Goal: Task Accomplishment & Management: Manage account settings

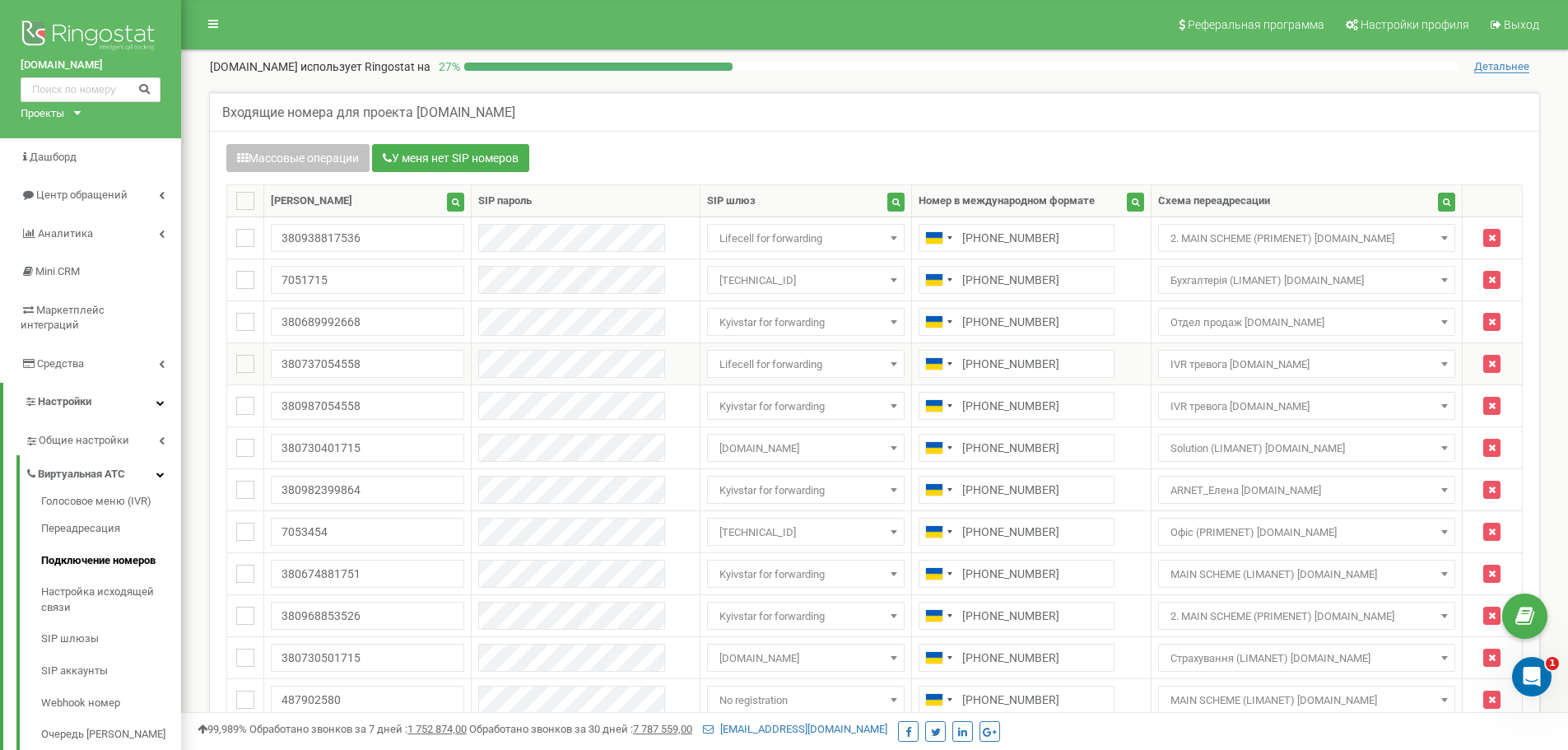
click at [240, 363] on ins at bounding box center [245, 364] width 18 height 18
checkbox input "true"
click at [239, 401] on ins at bounding box center [245, 406] width 18 height 18
checkbox input "true"
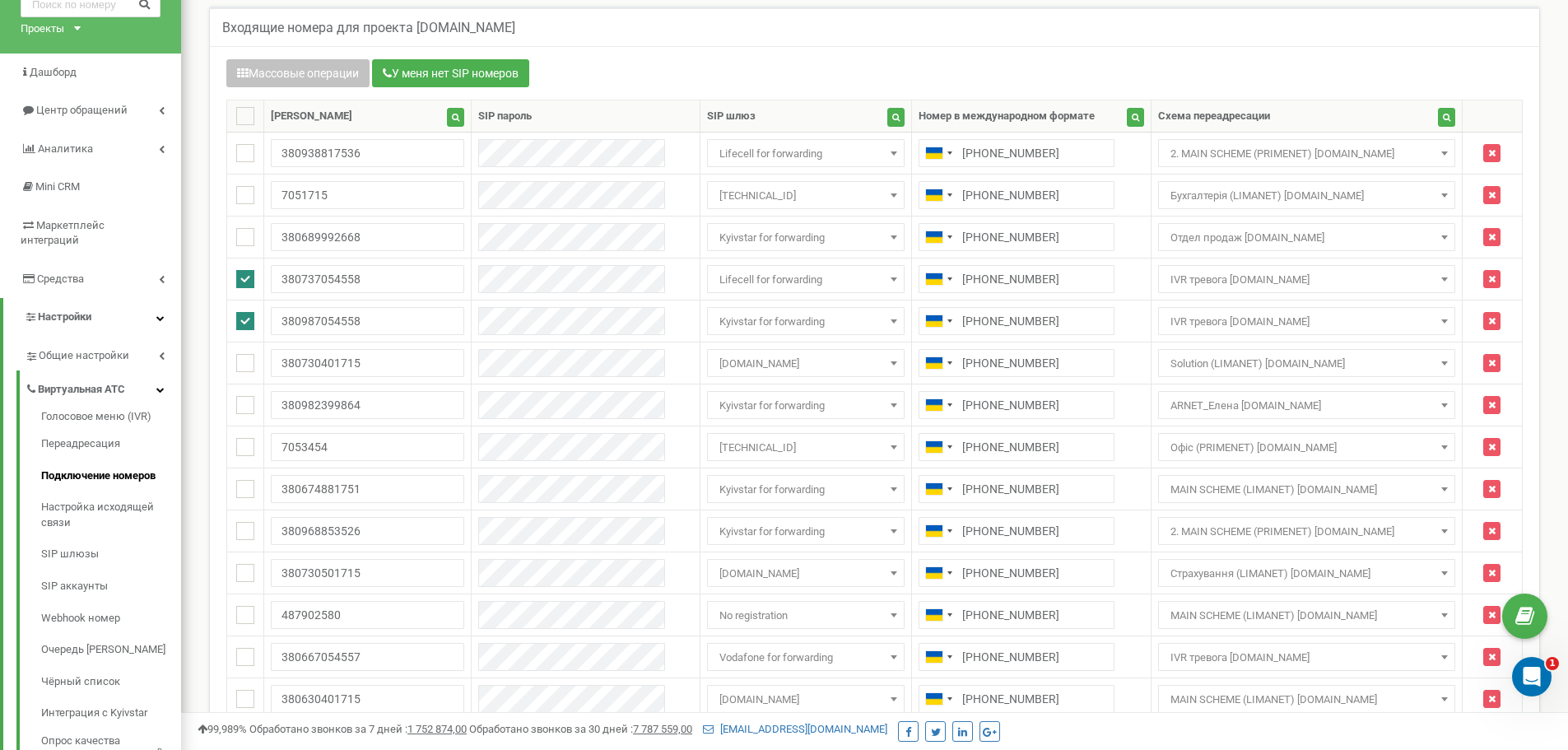
scroll to position [494, 0]
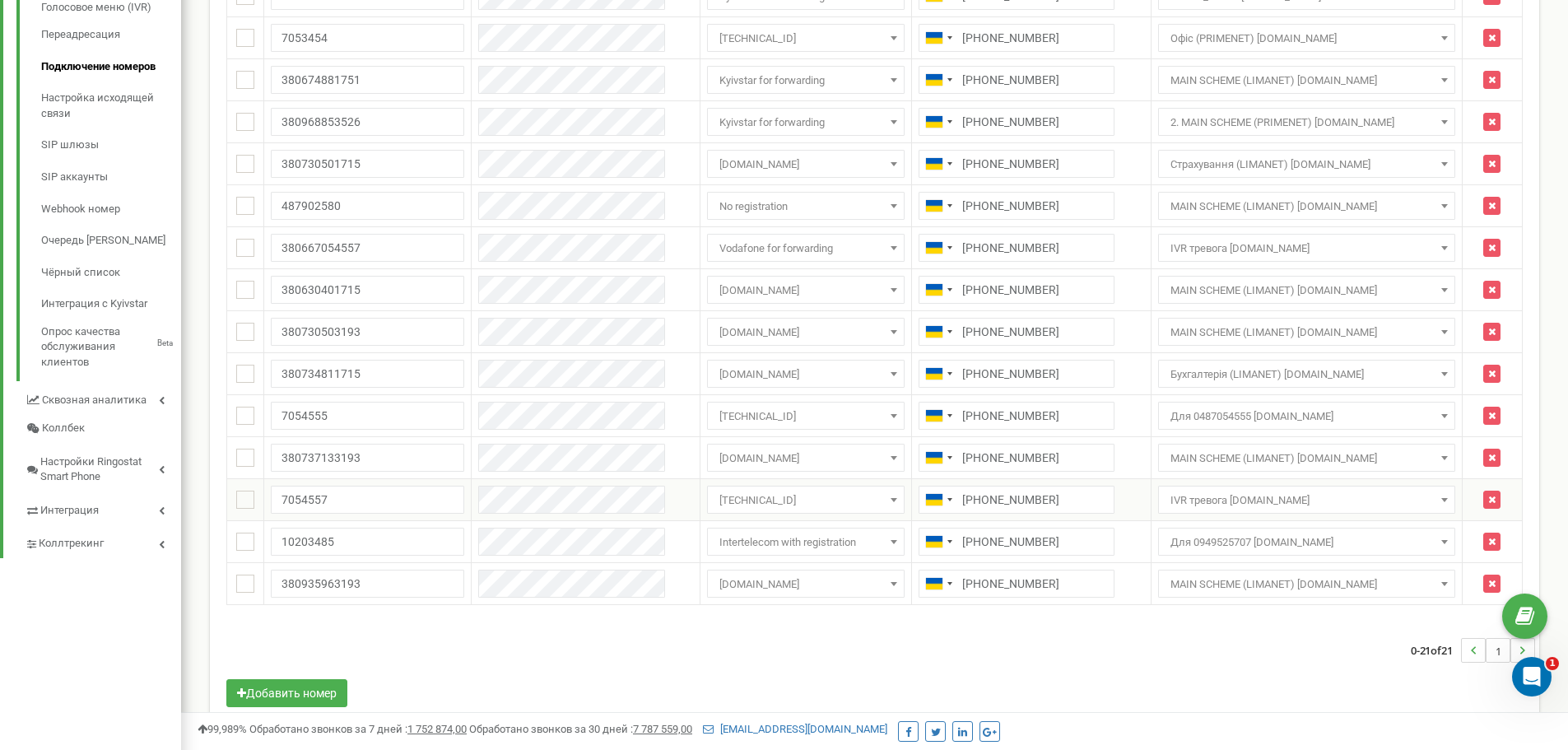
click at [241, 499] on ins at bounding box center [245, 499] width 18 height 18
checkbox input "true"
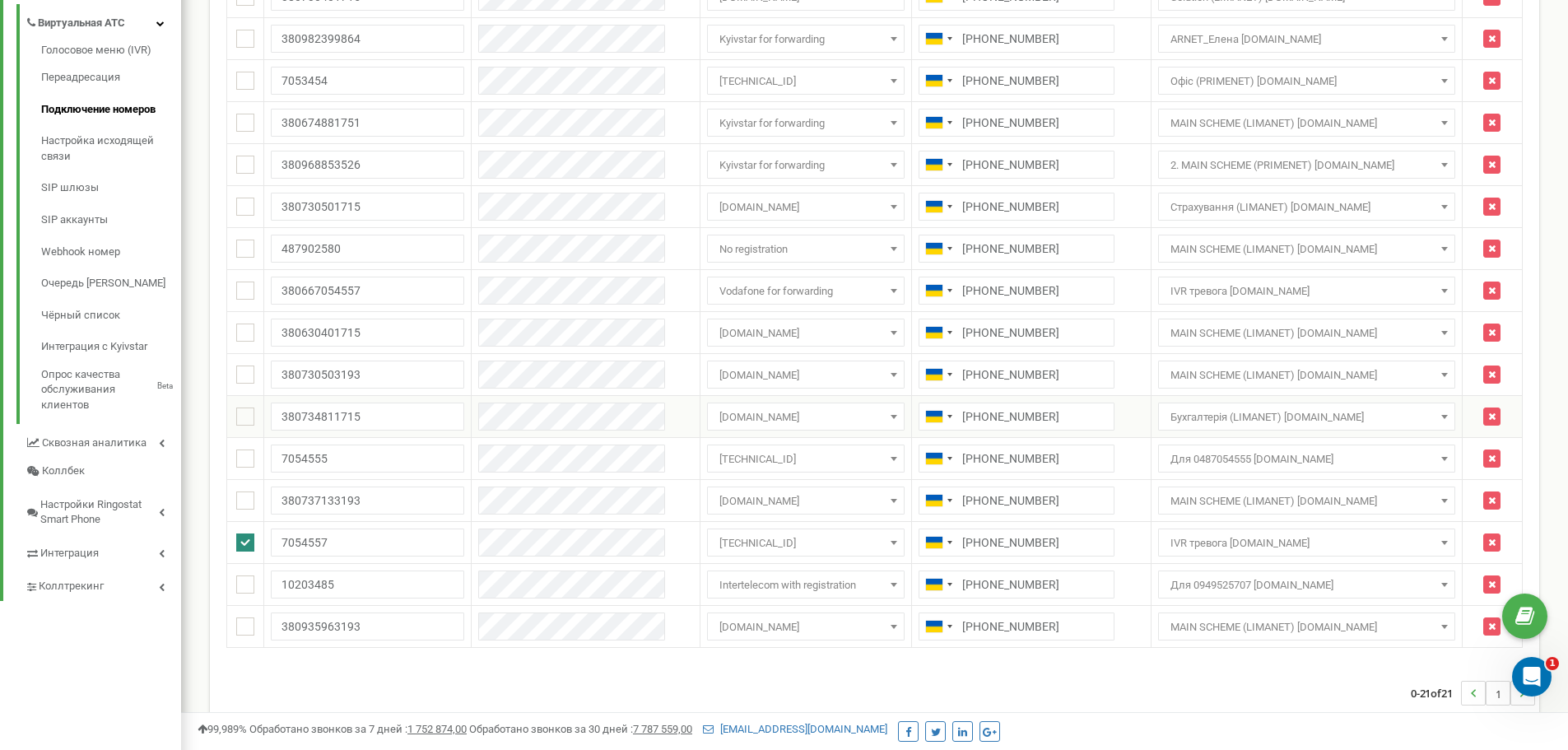
scroll to position [412, 0]
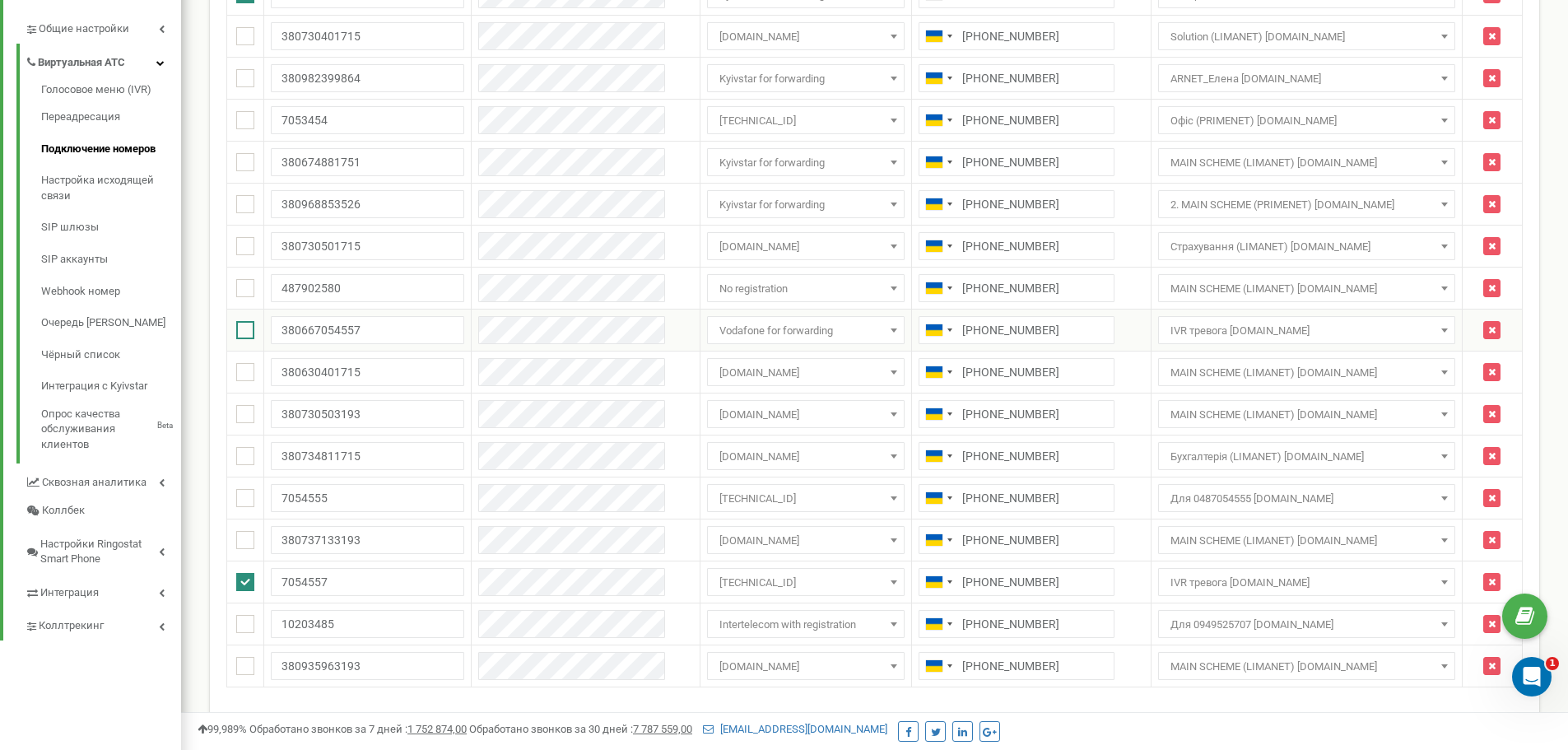
click at [238, 333] on ins at bounding box center [245, 330] width 18 height 18
checkbox input "true"
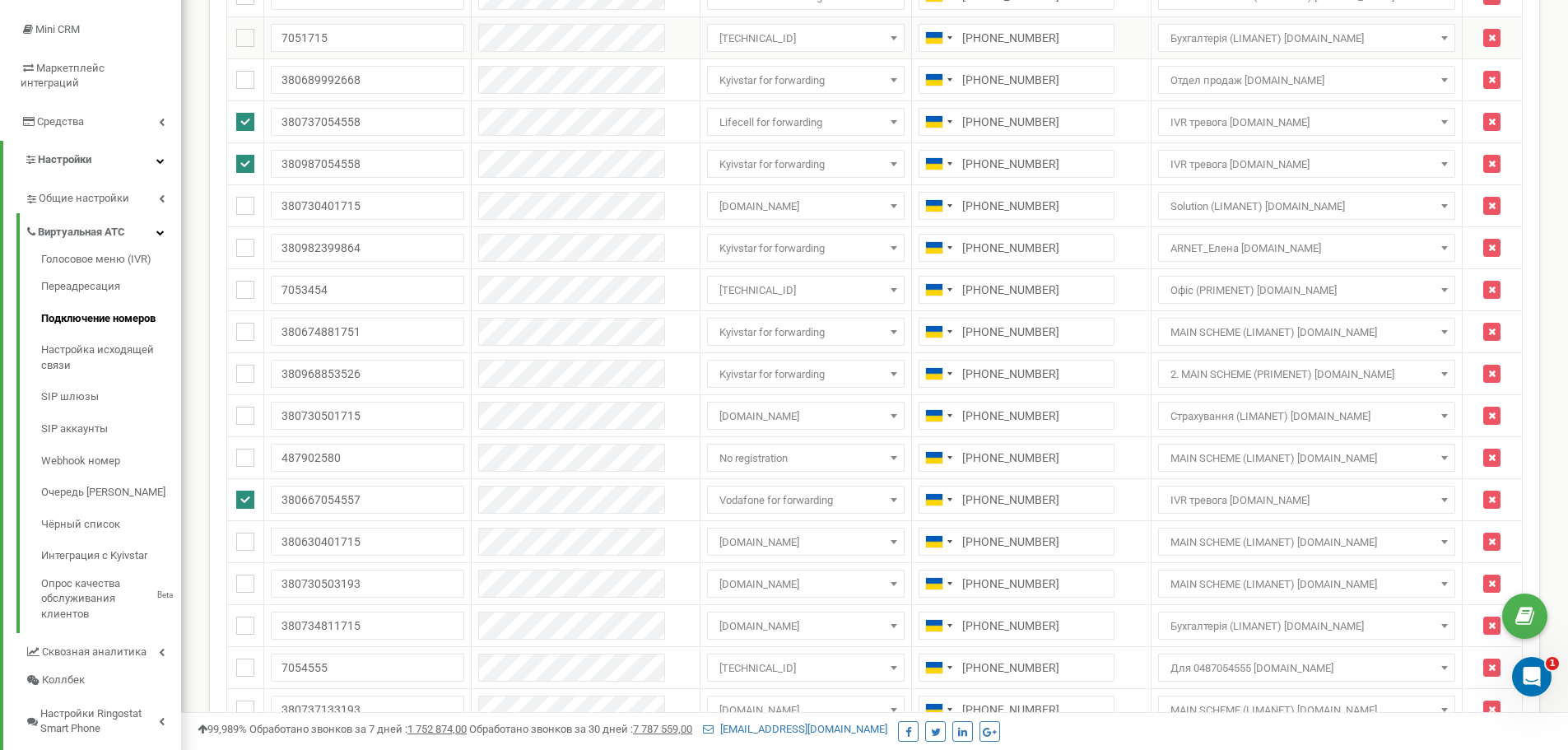
scroll to position [0, 0]
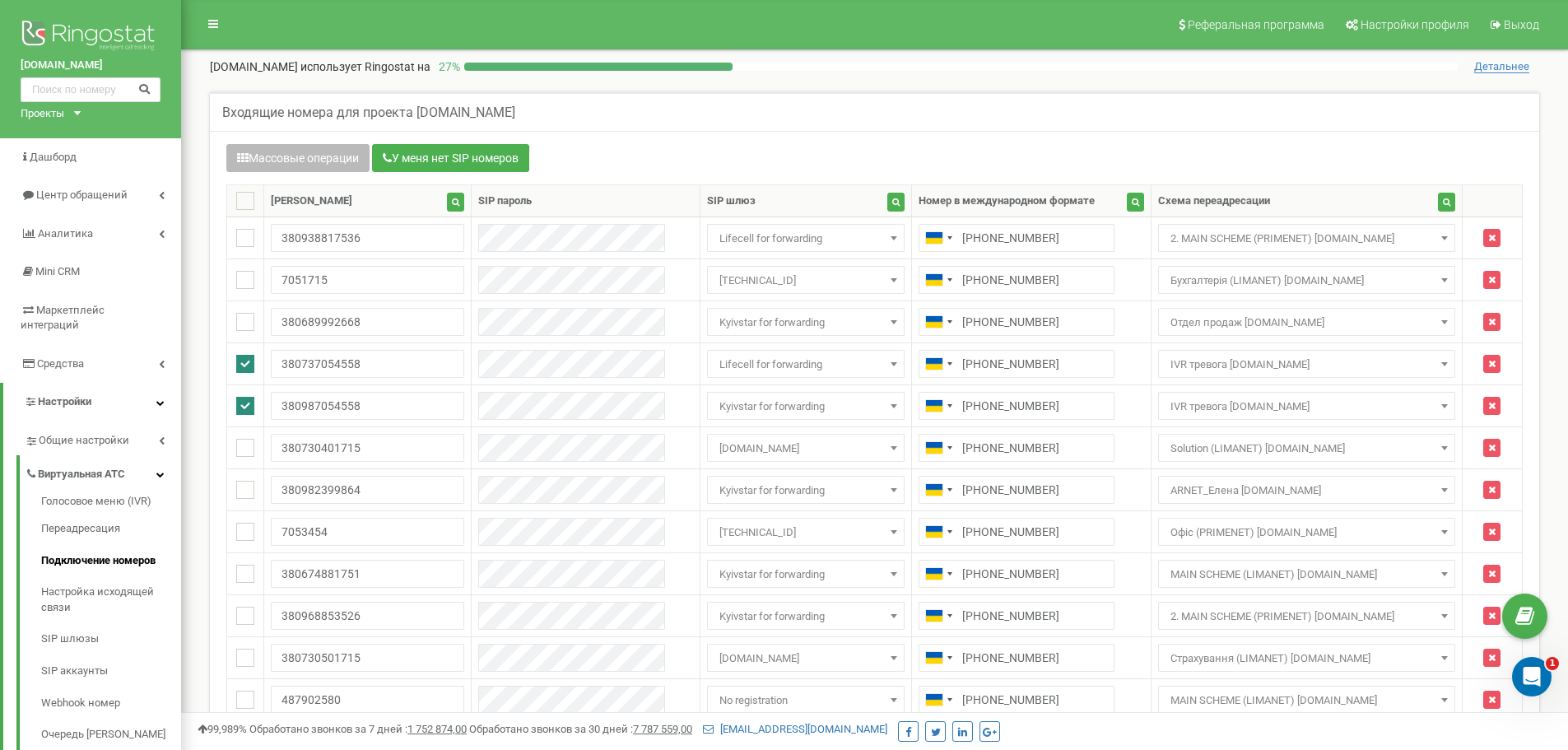
click at [313, 145] on button "Массовые операции" at bounding box center [298, 158] width 143 height 28
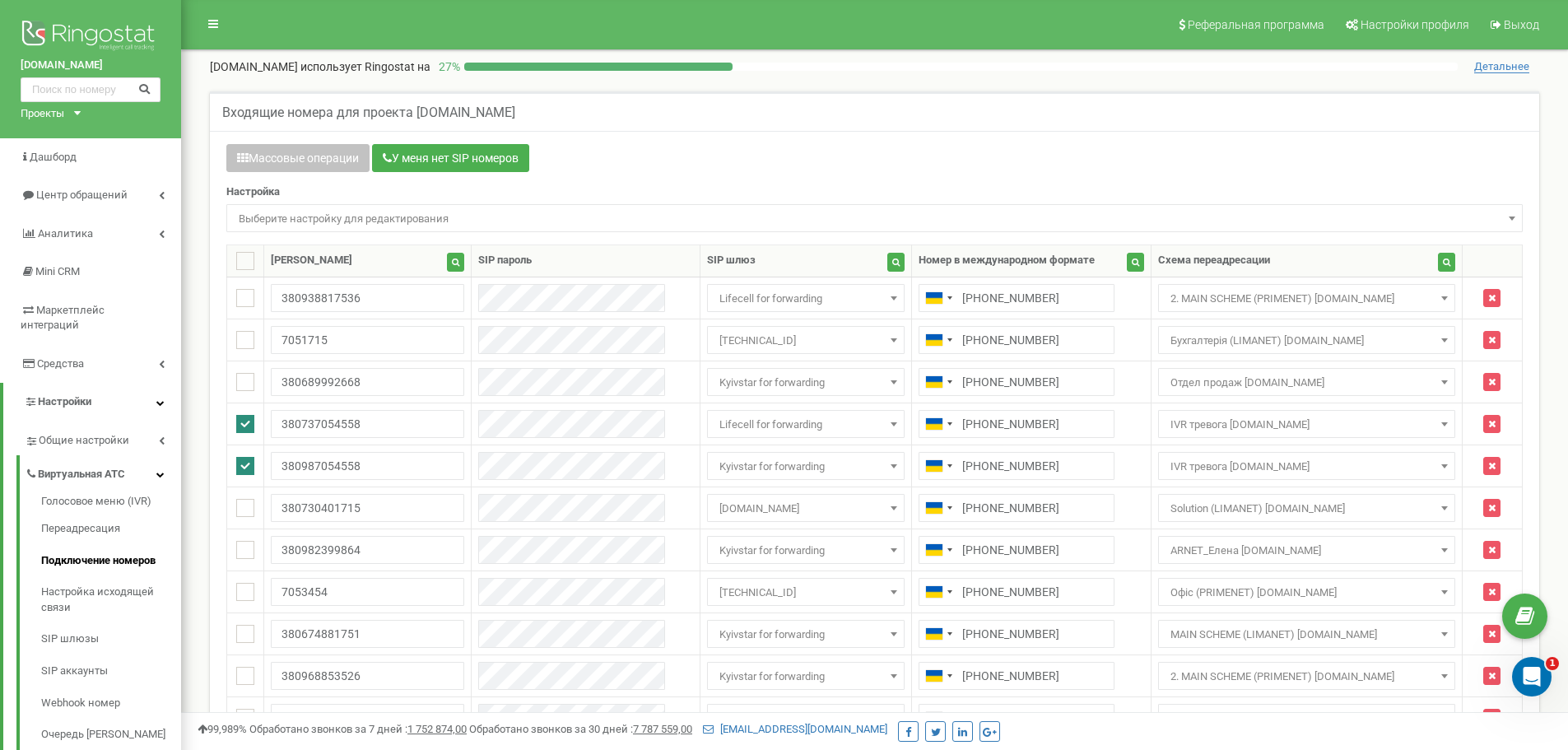
click at [308, 217] on span "Выберите настройку для редактирования" at bounding box center [874, 218] width 1285 height 23
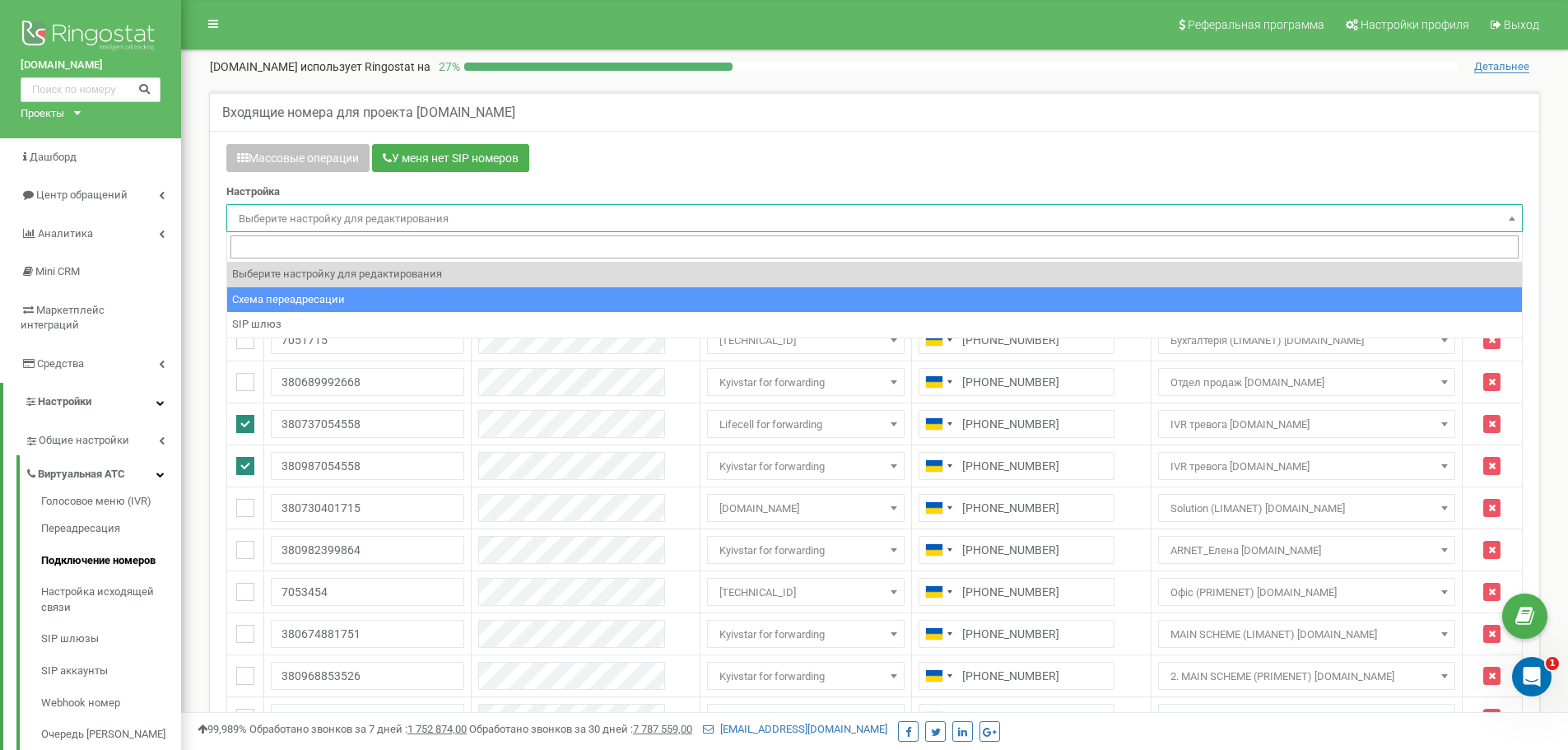
select select "project_scheme_id"
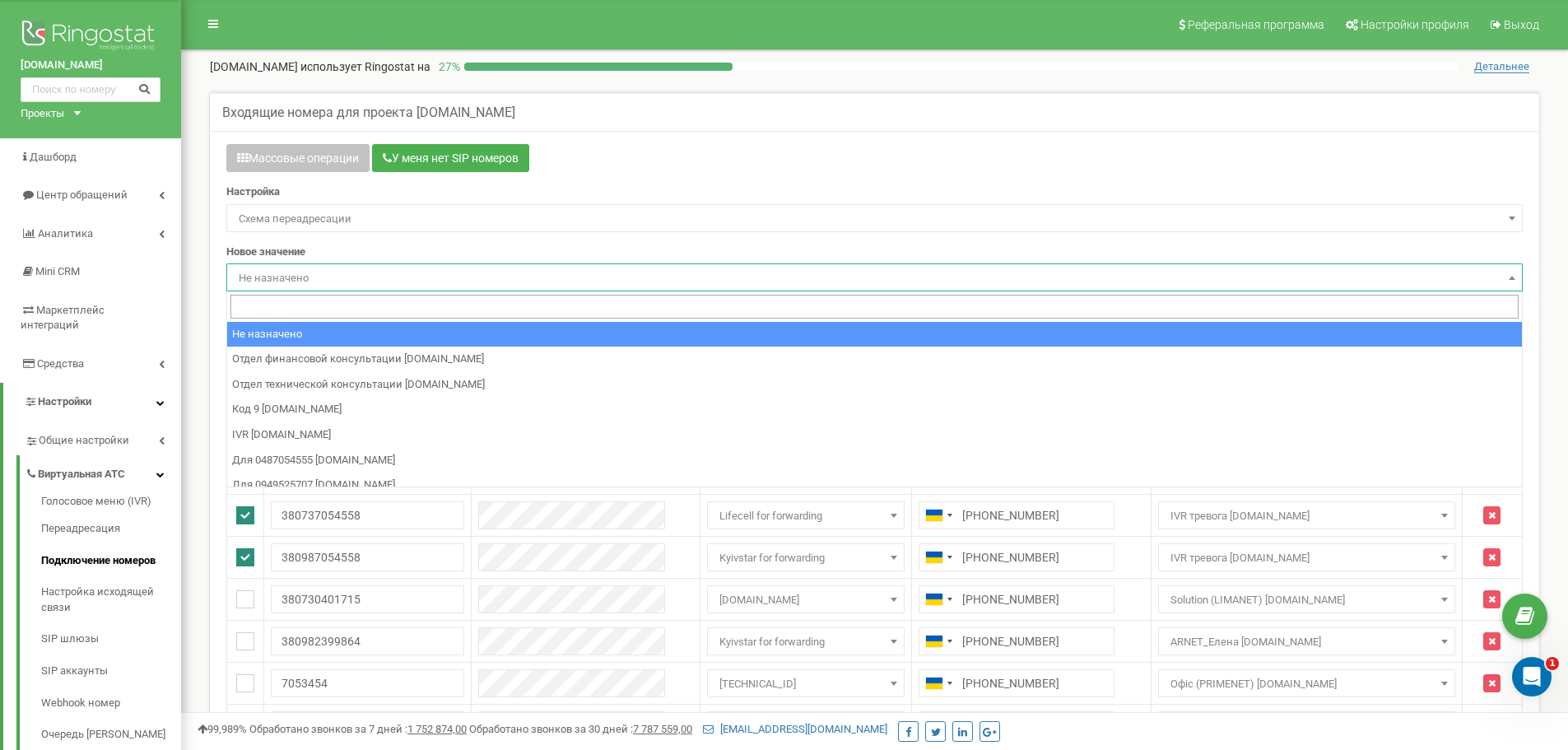
click at [327, 272] on span "Не назначено" at bounding box center [874, 277] width 1285 height 23
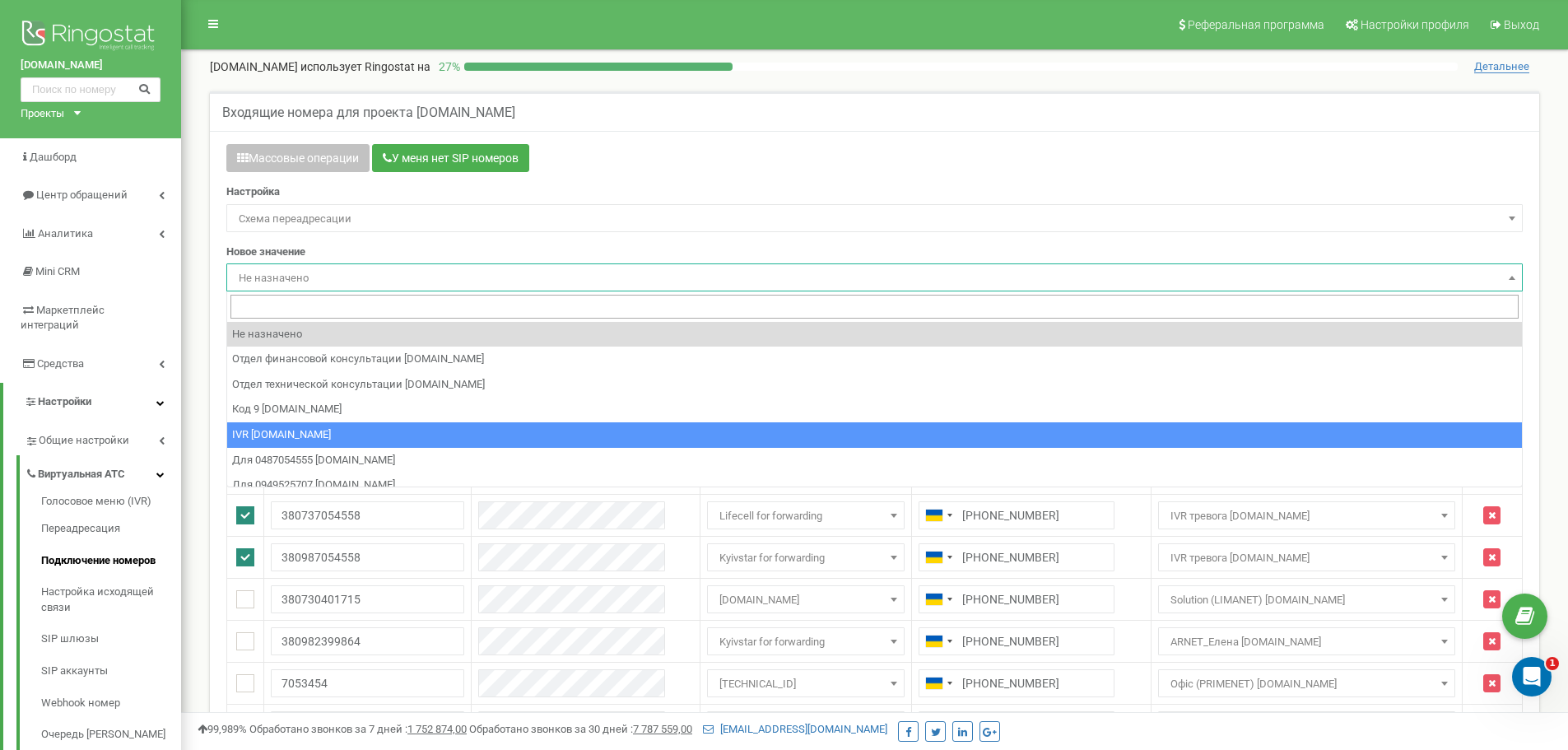
select select "73717"
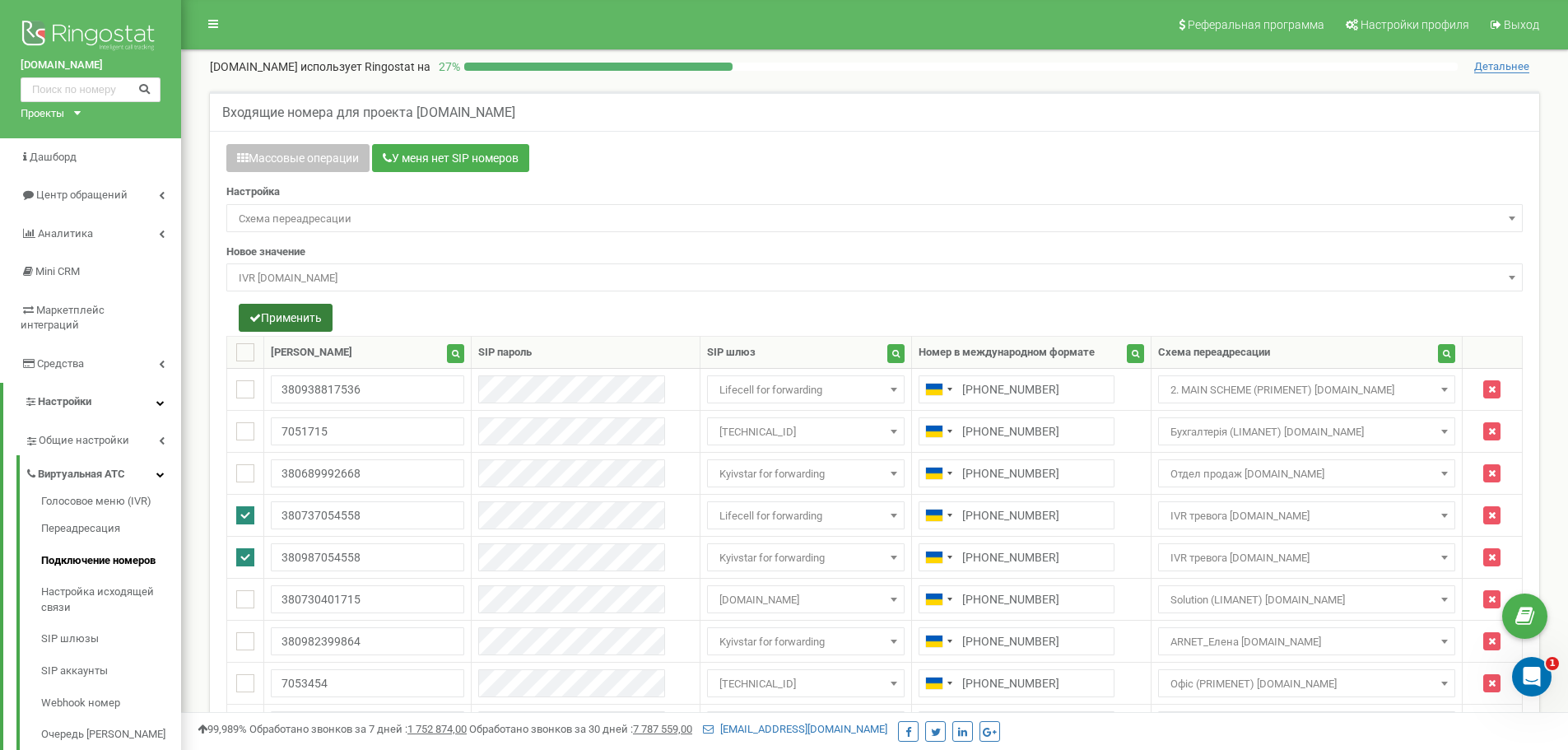
click at [283, 305] on button "Применить" at bounding box center [286, 318] width 94 height 28
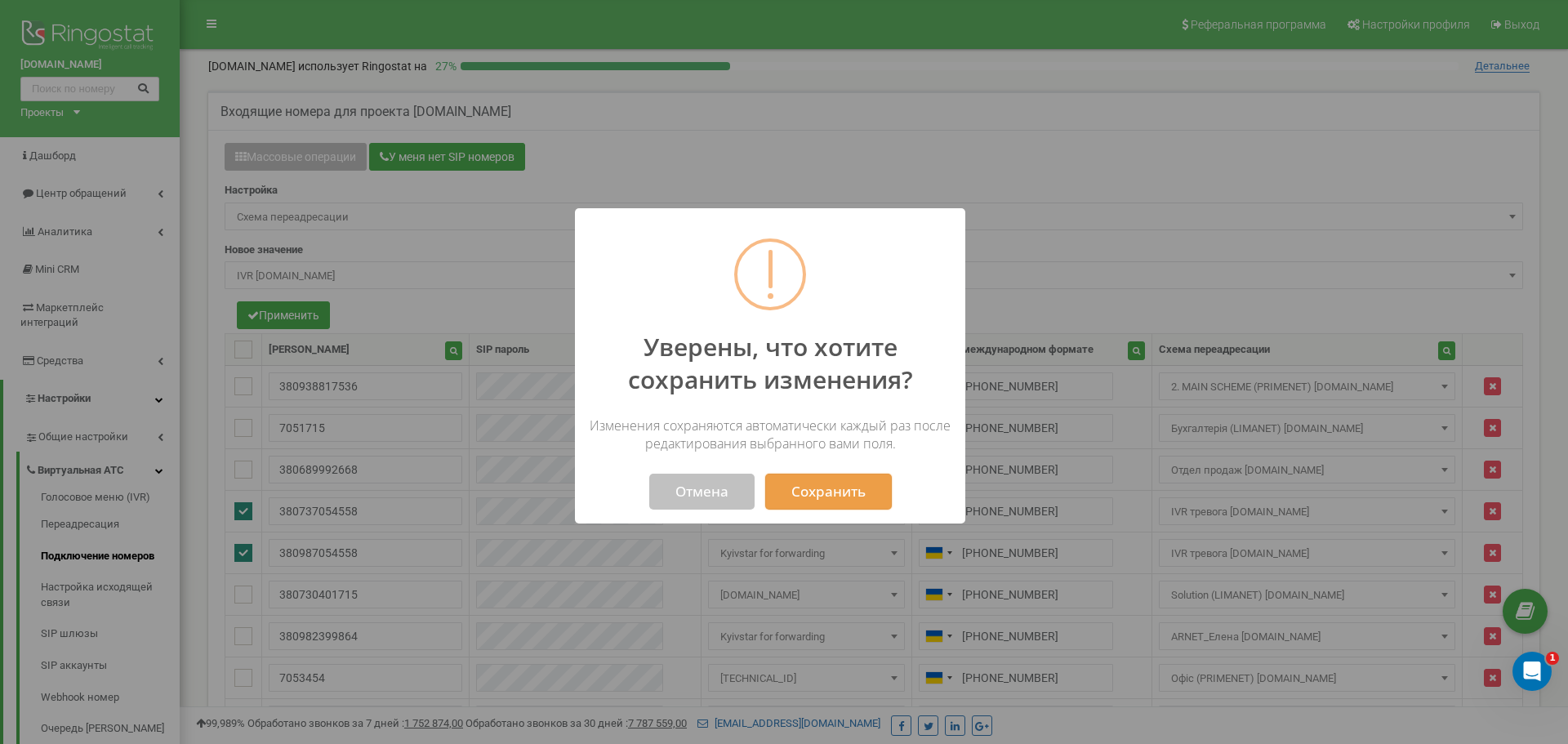
click at [821, 486] on button "Сохранить" at bounding box center [828, 491] width 126 height 36
select select "73717"
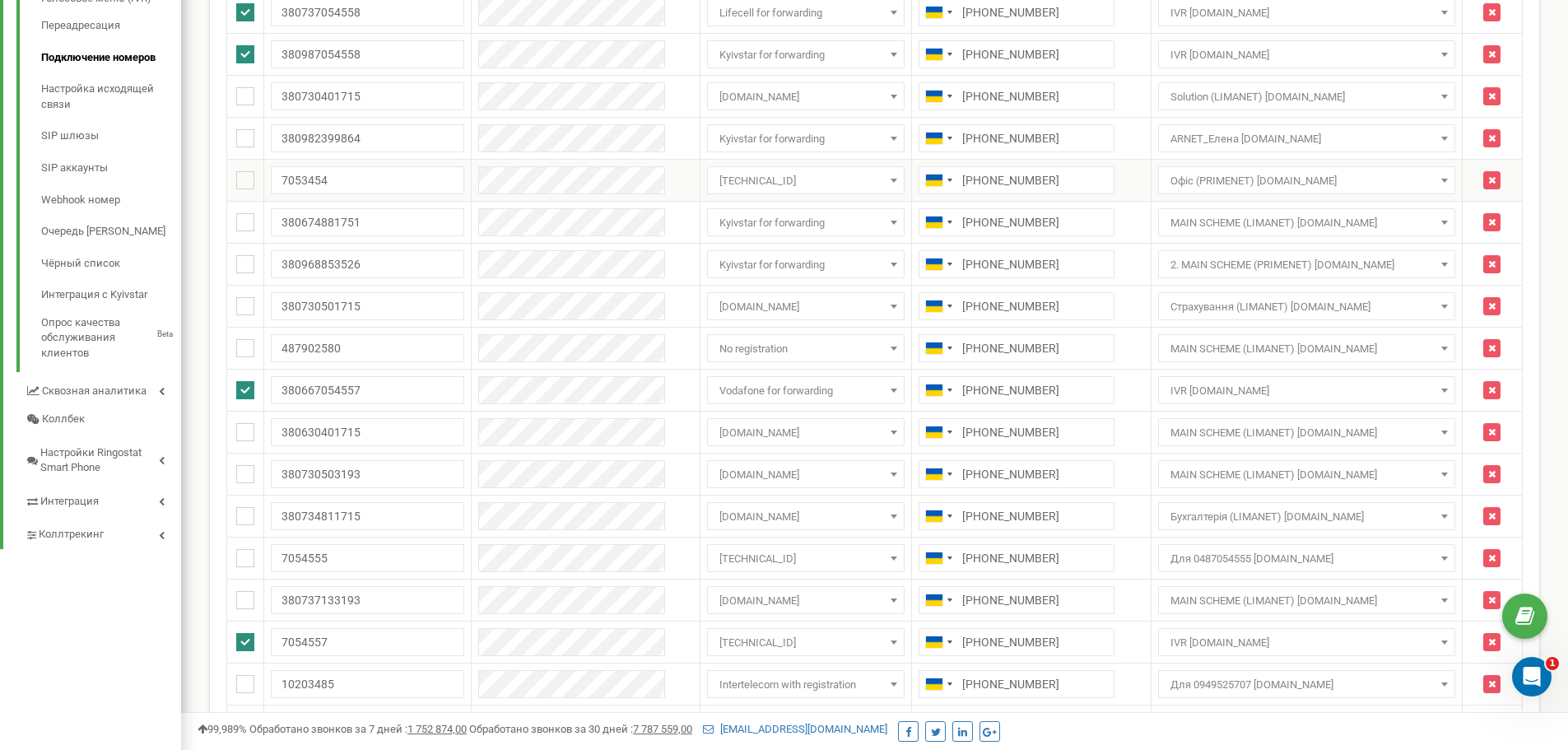
scroll to position [576, 0]
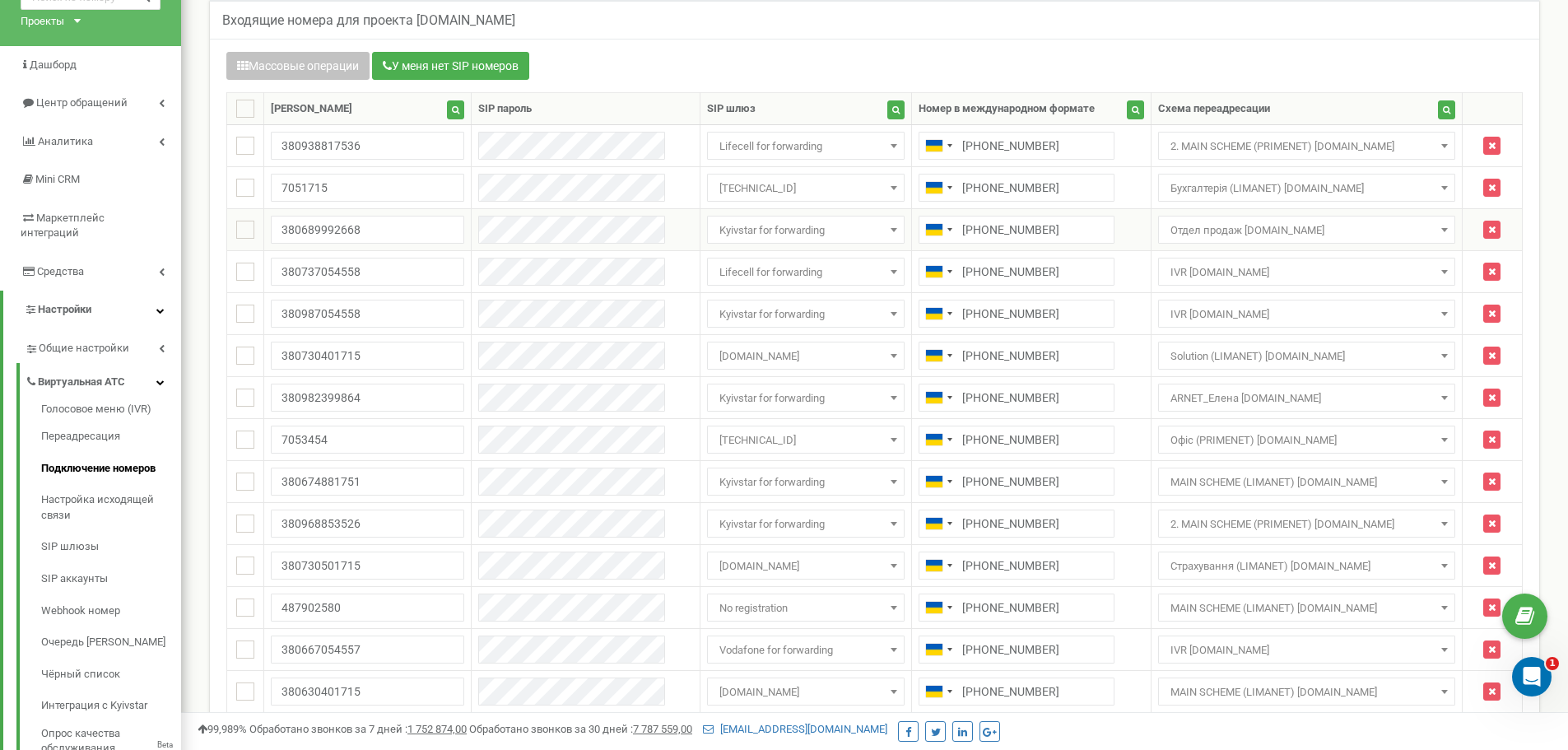
scroll to position [31, 0]
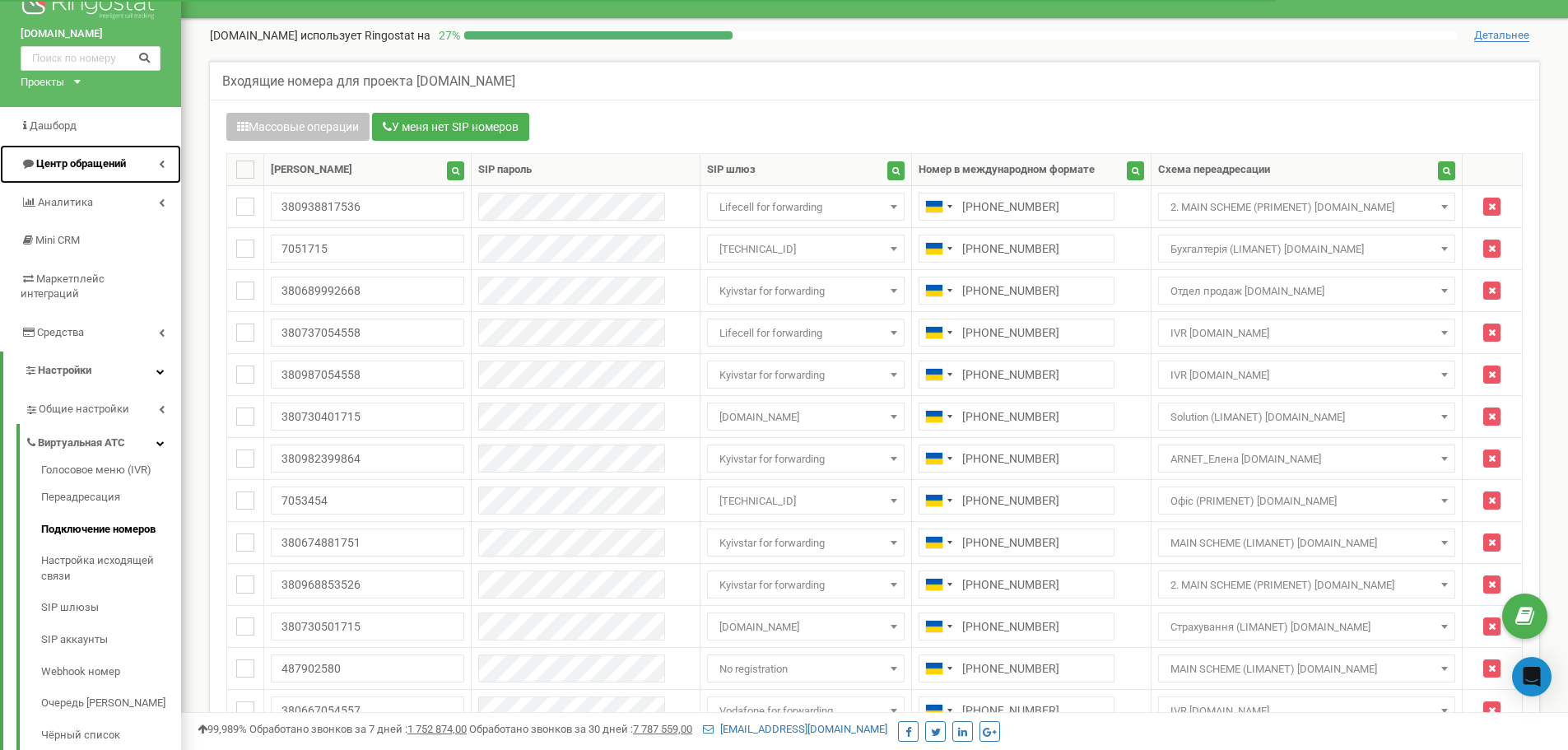
scroll to position [31, 0]
click at [103, 172] on link "Центр обращений" at bounding box center [90, 164] width 181 height 39
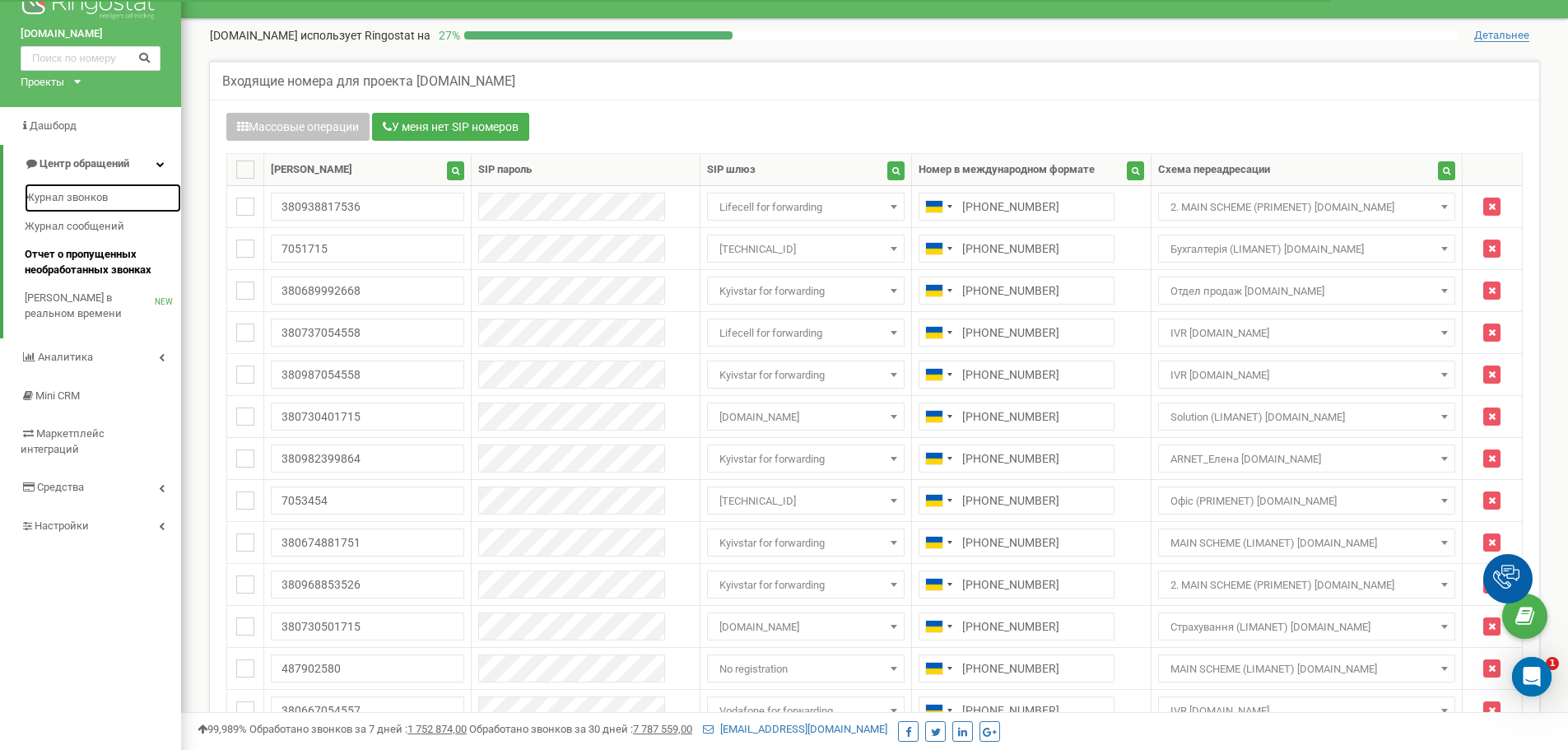
scroll to position [0, 0]
click at [108, 190] on span "Журнал звонков" at bounding box center [66, 197] width 83 height 16
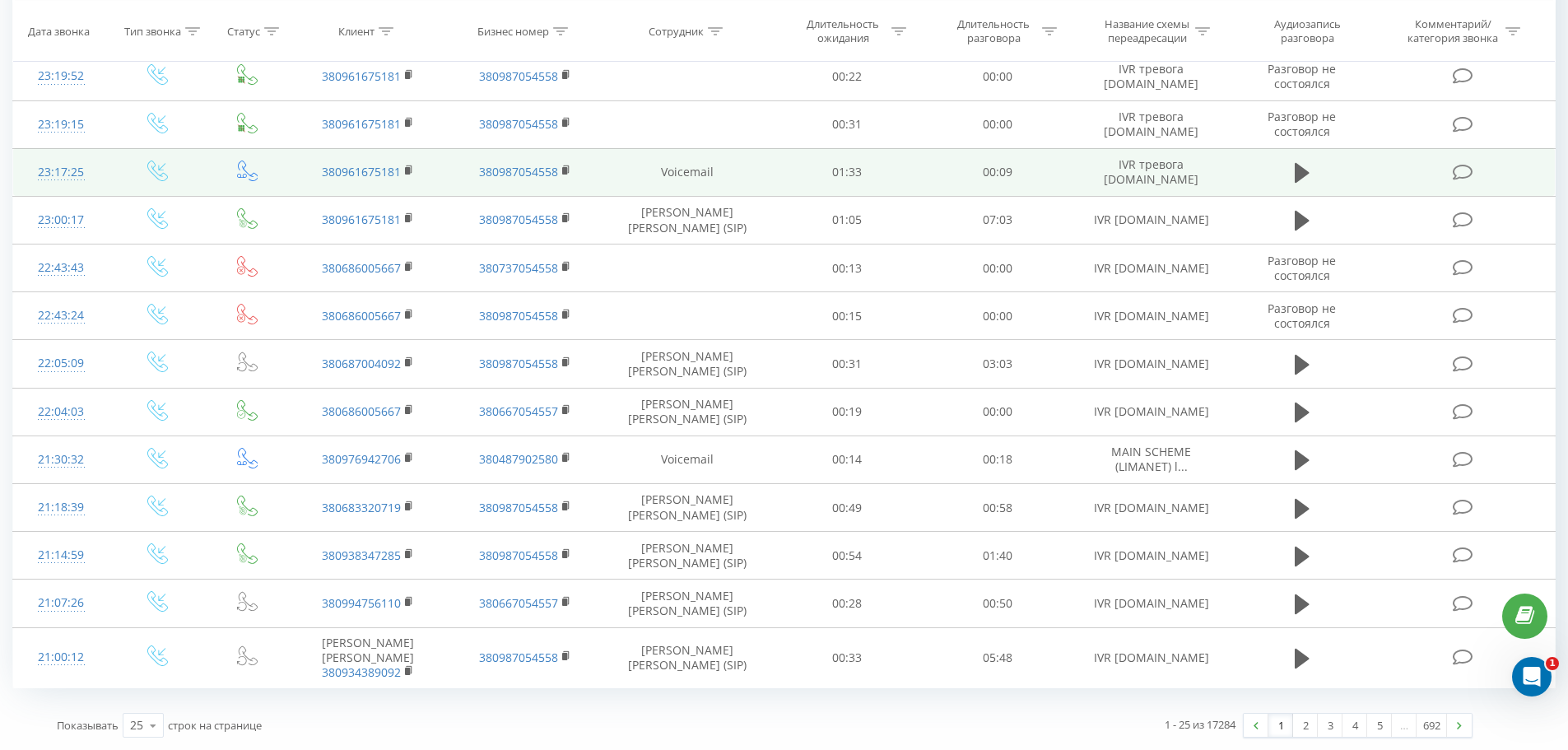
scroll to position [1000, 0]
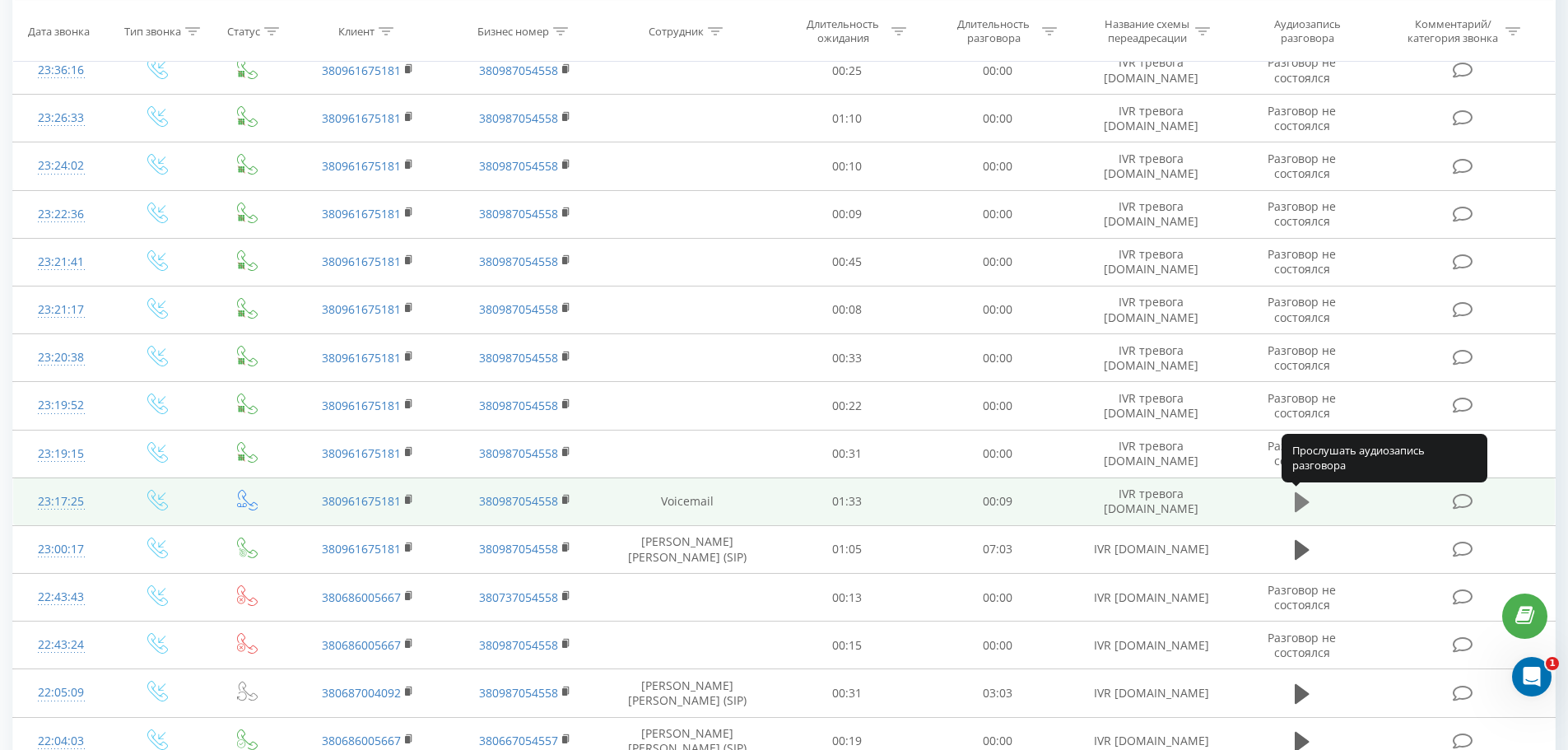
click at [1297, 501] on icon at bounding box center [1302, 501] width 15 height 19
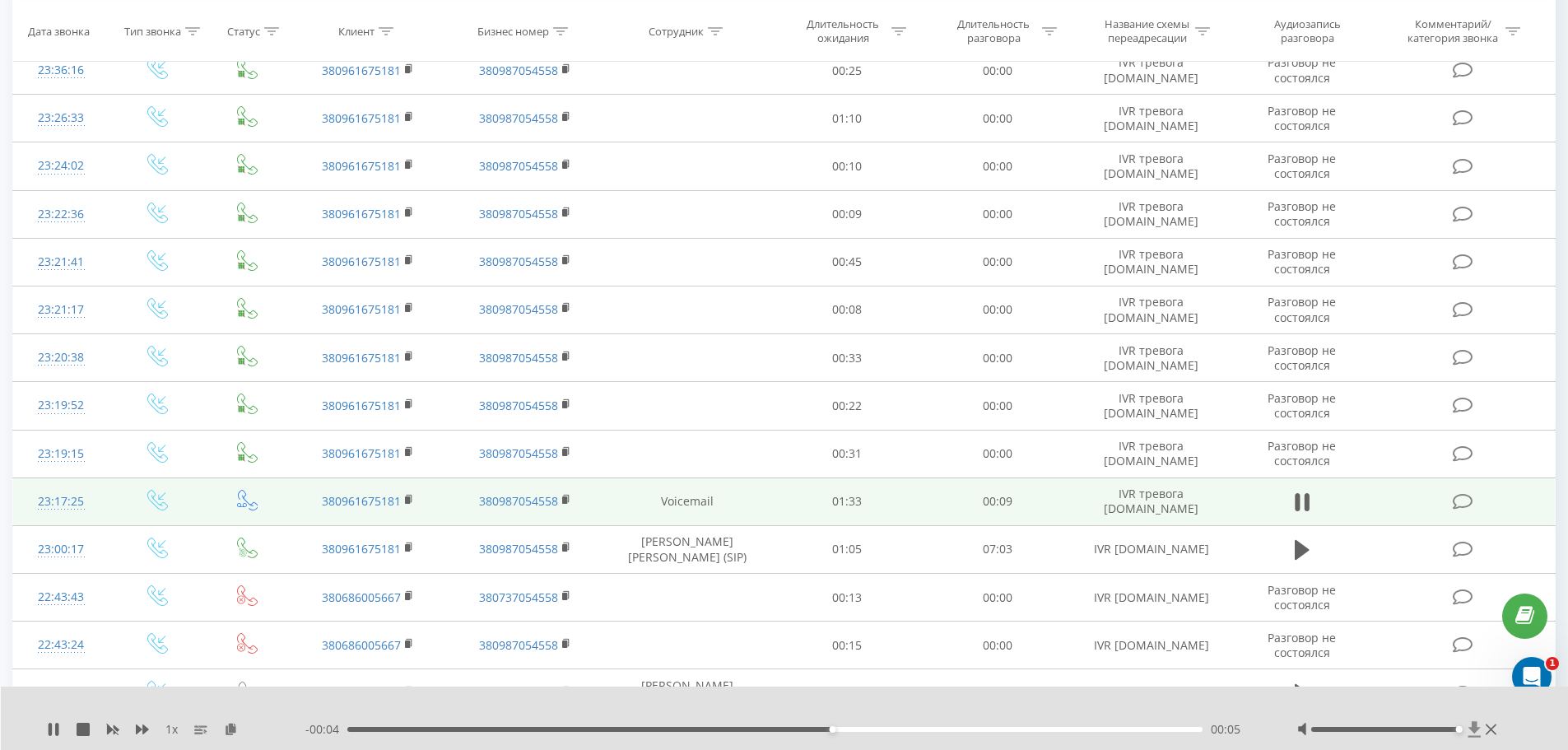
drag, startPoint x: 1399, startPoint y: 730, endPoint x: 1469, endPoint y: 725, distance: 70.2
click at [1469, 725] on div at bounding box center [1399, 730] width 205 height 17
click at [380, 732] on div "- 00:02 00:07 00:07" at bounding box center [780, 730] width 951 height 17
drag, startPoint x: 377, startPoint y: 731, endPoint x: 347, endPoint y: 734, distance: 30.1
click at [347, 734] on div "- 00:09 00:00 00:00" at bounding box center [780, 730] width 951 height 17
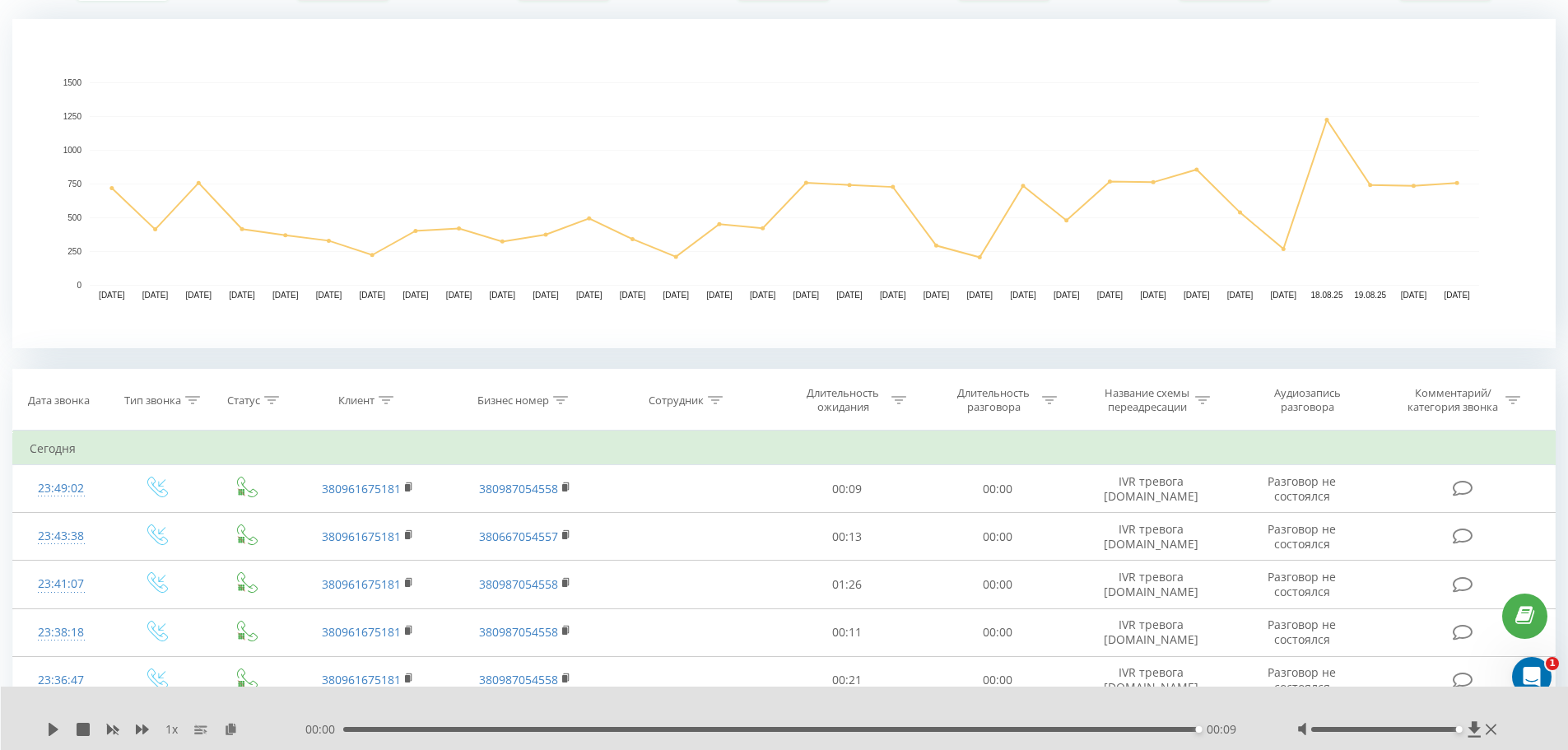
scroll to position [341, 0]
